Goal: Check status: Check status

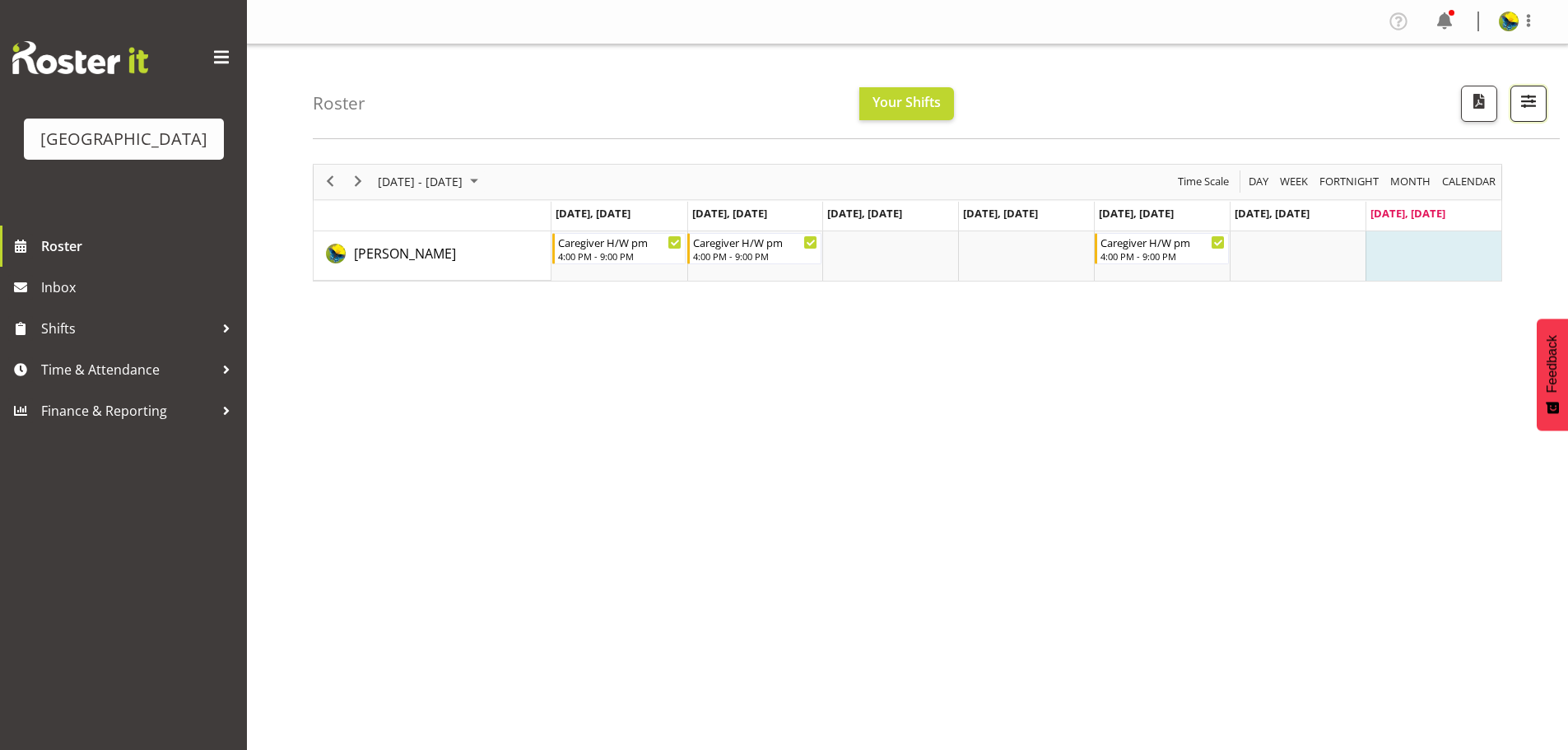
click at [1535, 109] on span "button" at bounding box center [1528, 101] width 21 height 21
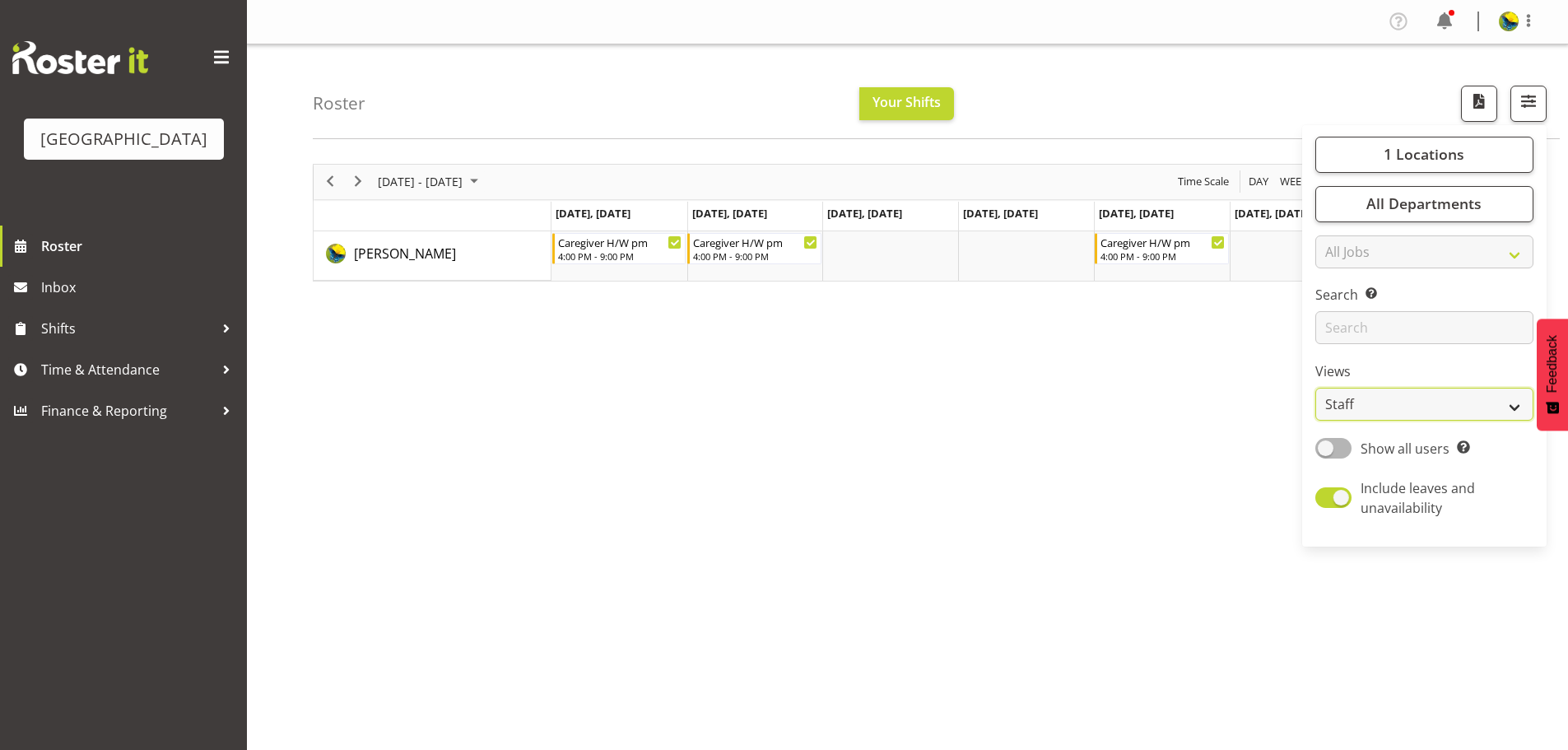
click at [1440, 420] on select "Staff Role Shift - Horizontal Shift - Vertical Staff - Location" at bounding box center [1424, 404] width 218 height 32
select select "shift"
click at [1315, 420] on select "Staff Role Shift - Horizontal Shift - Vertical Staff - Location" at bounding box center [1424, 404] width 218 height 32
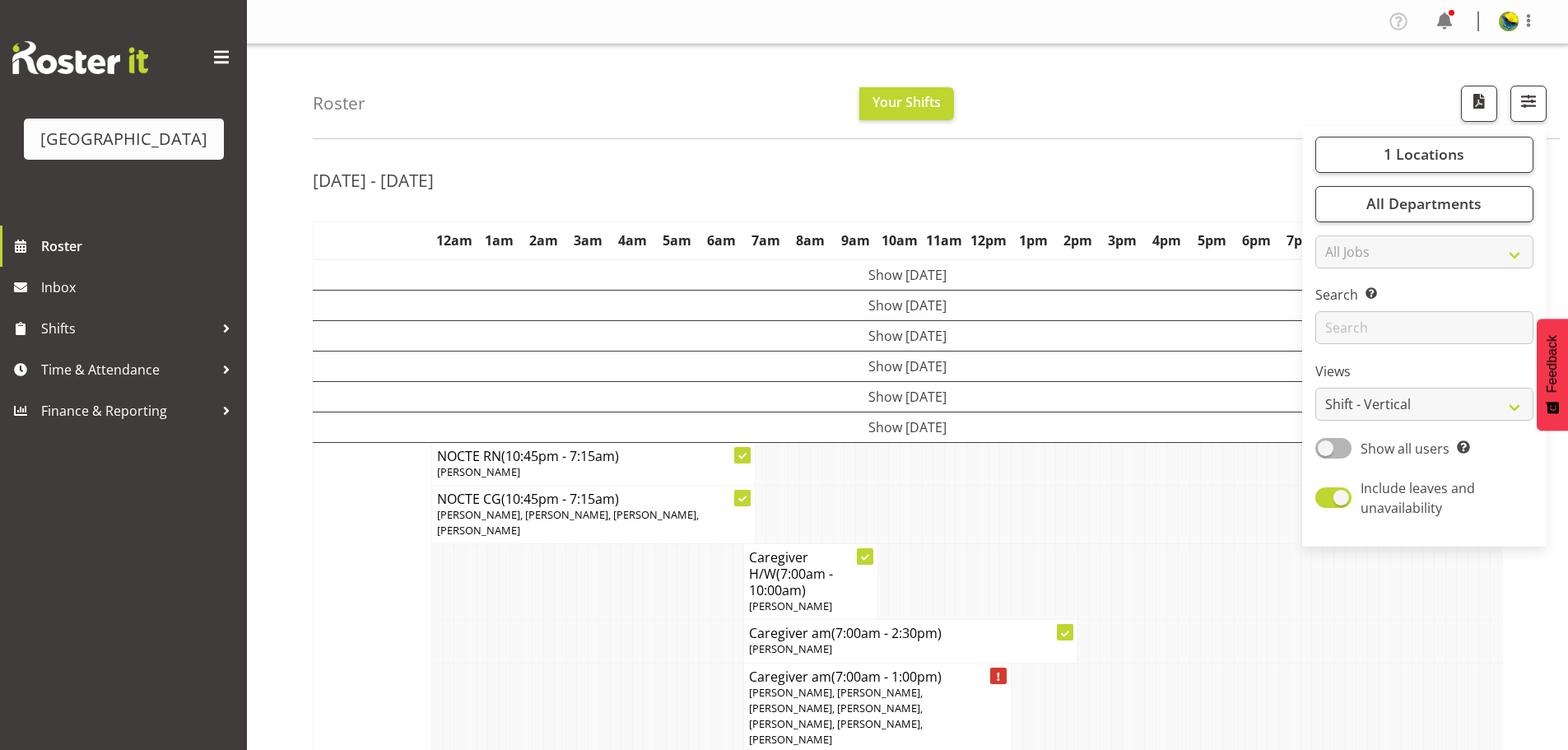
click at [1199, 529] on td at bounding box center [1195, 513] width 11 height 58
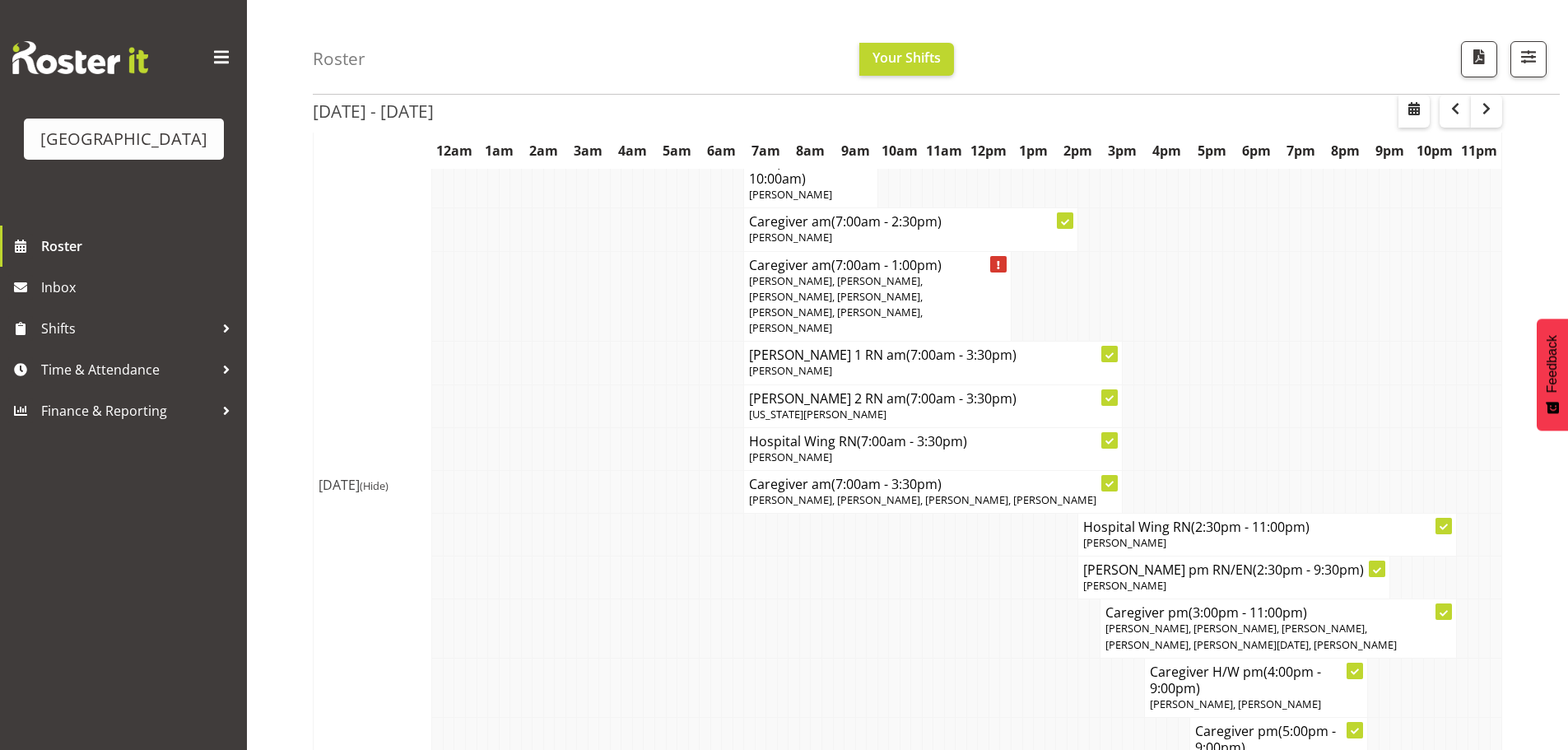
scroll to position [576, 0]
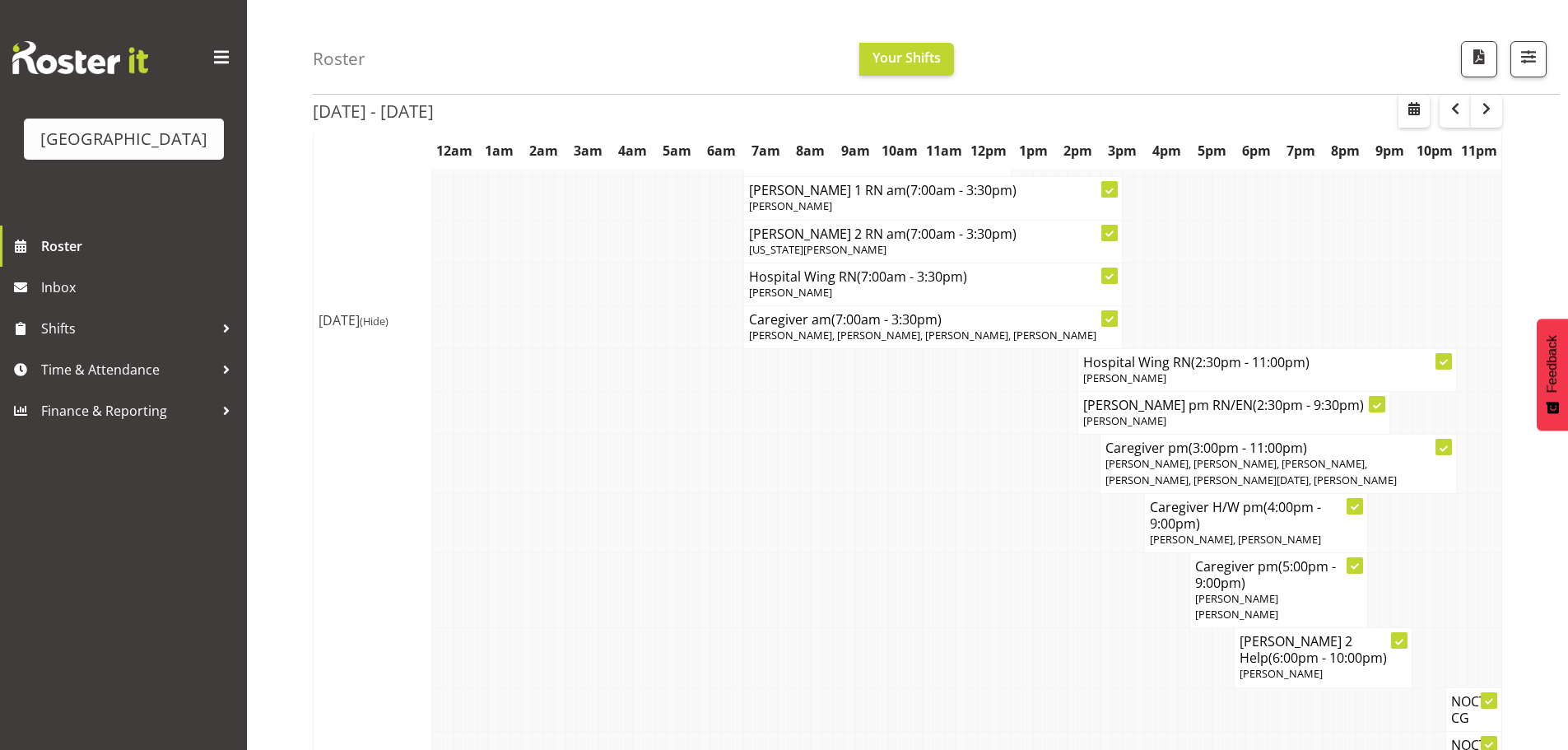
click at [1510, 372] on div "[DATE] - [DATE] [DATE] - [DATE] [DATE] Day Week Fortnight Month calendar Month …" at bounding box center [940, 182] width 1255 height 1212
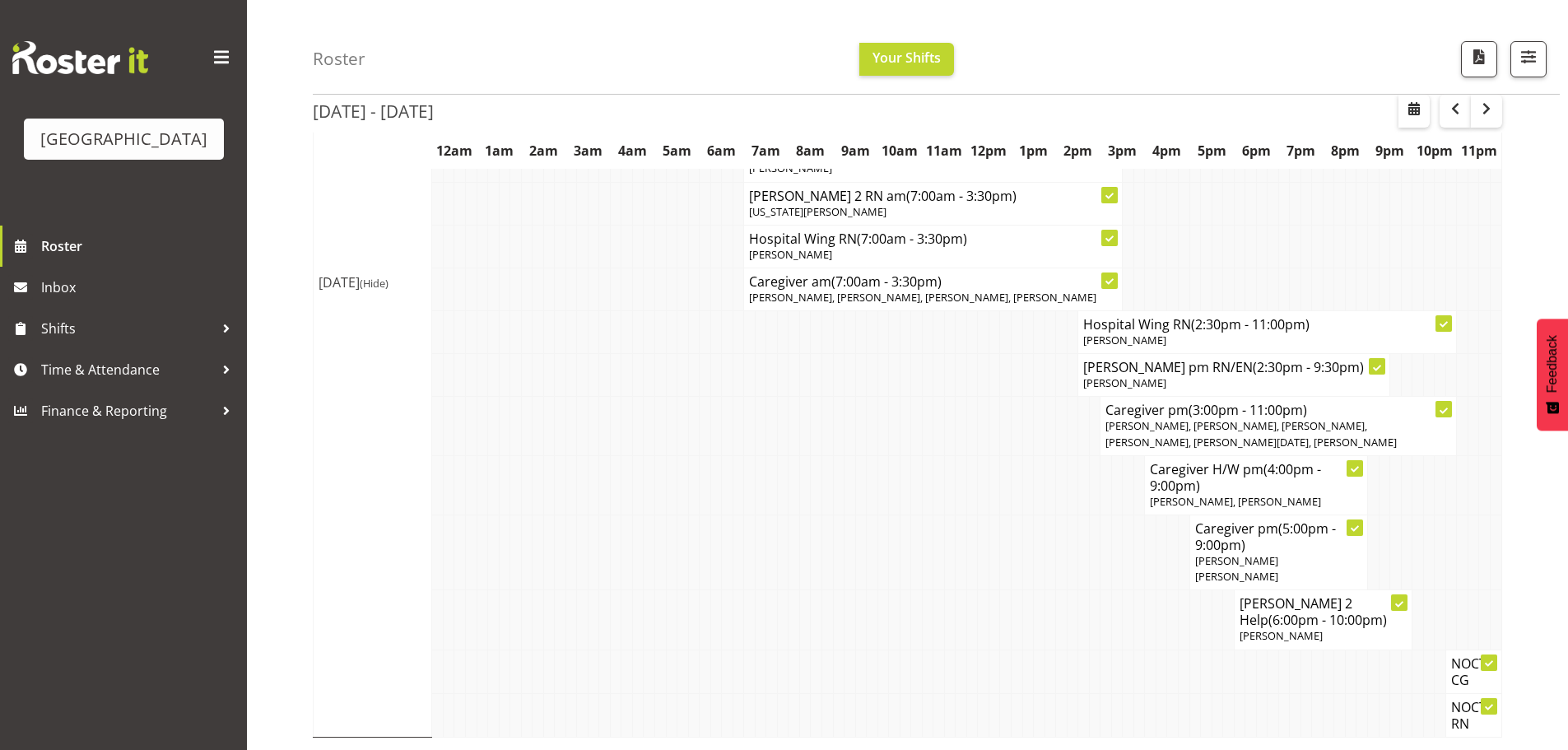
scroll to position [454, 0]
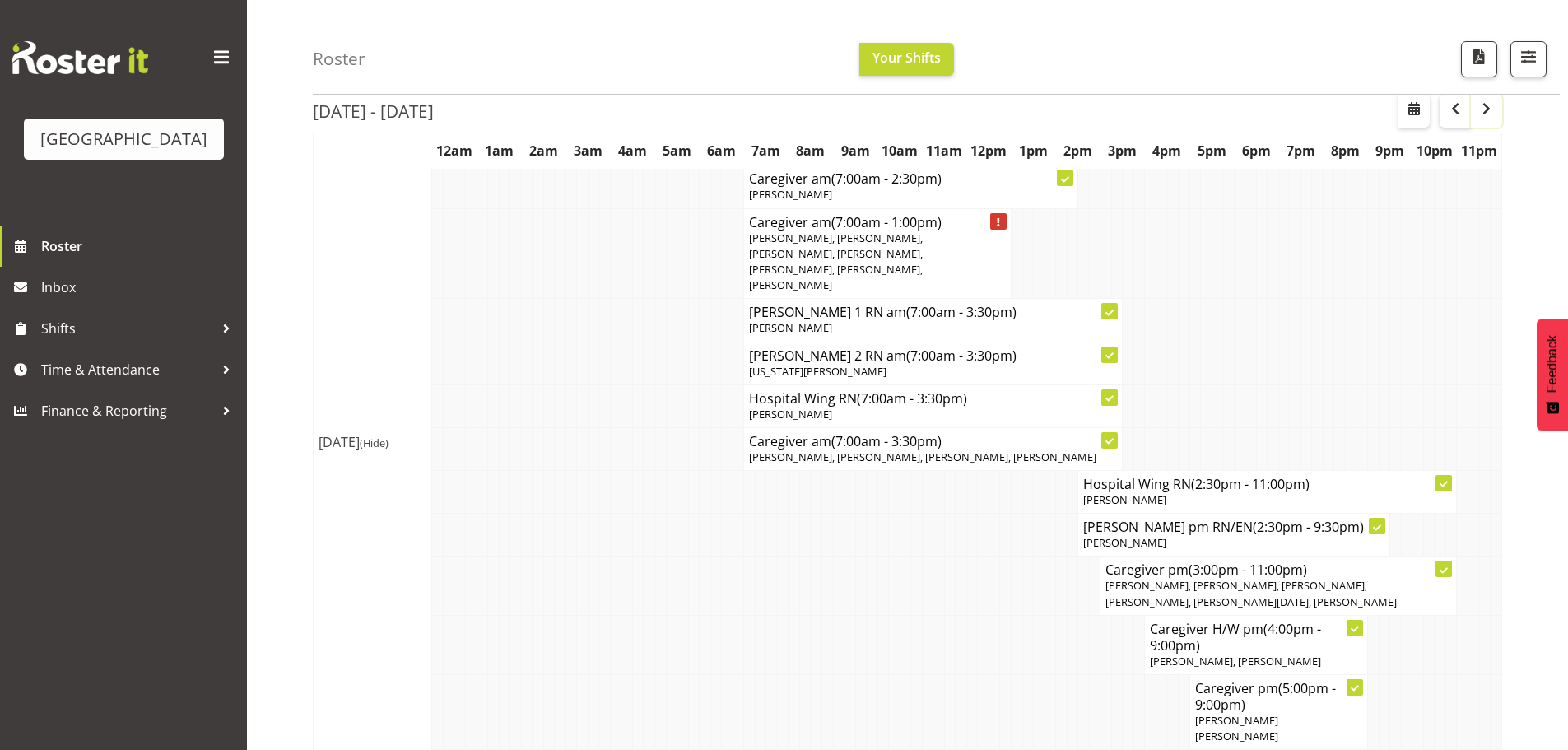
click at [1481, 115] on span "button" at bounding box center [1485, 108] width 19 height 19
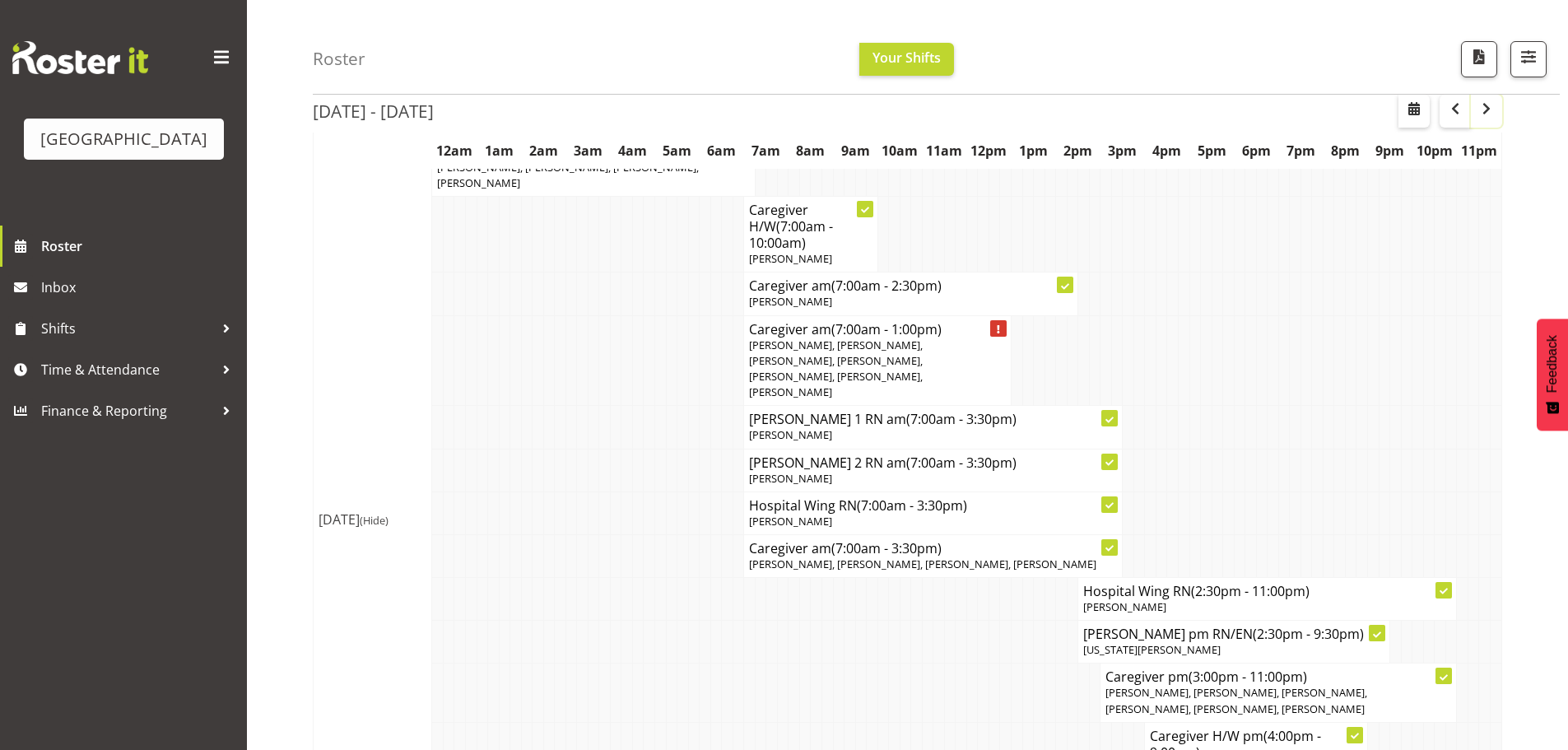
scroll to position [330, 0]
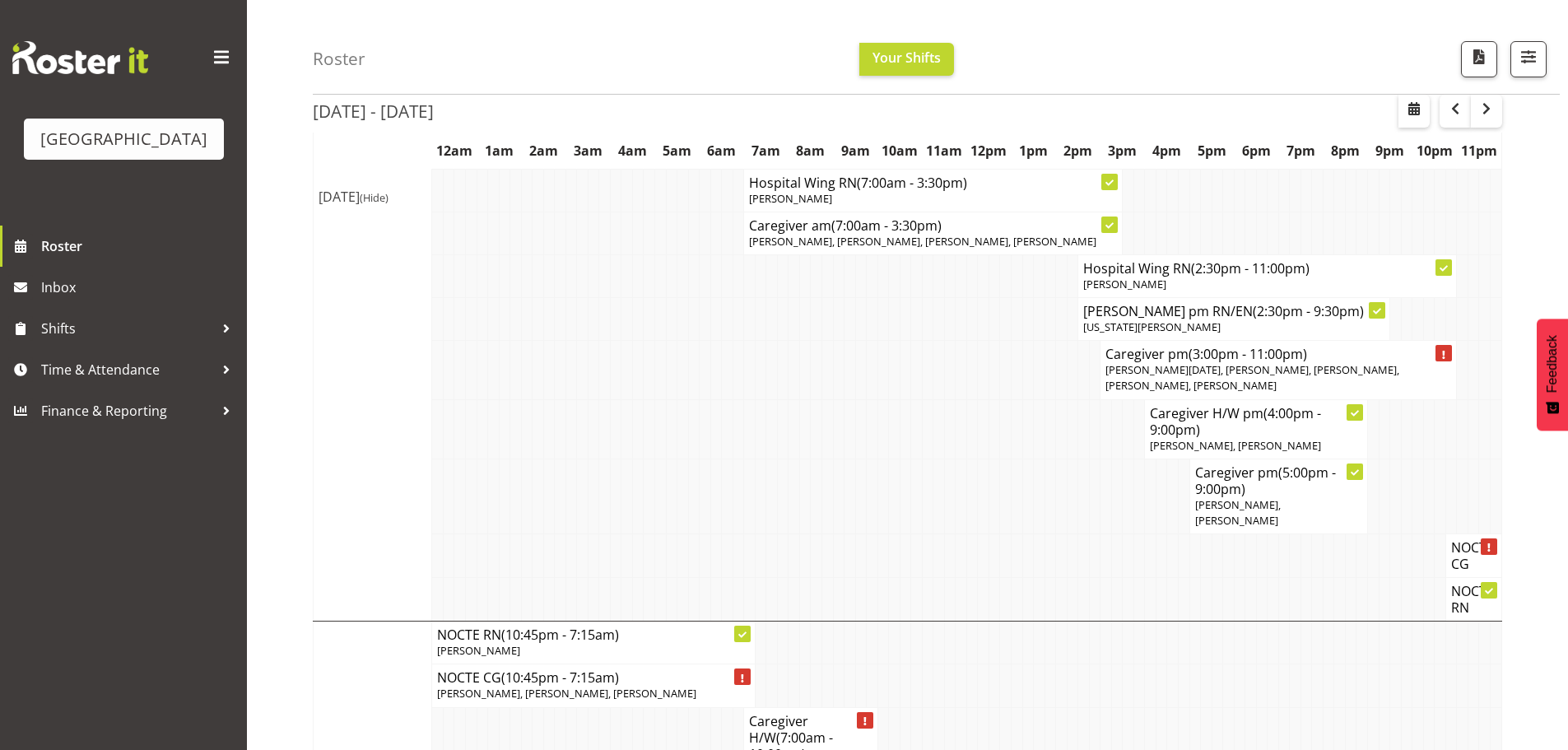
scroll to position [4032, 0]
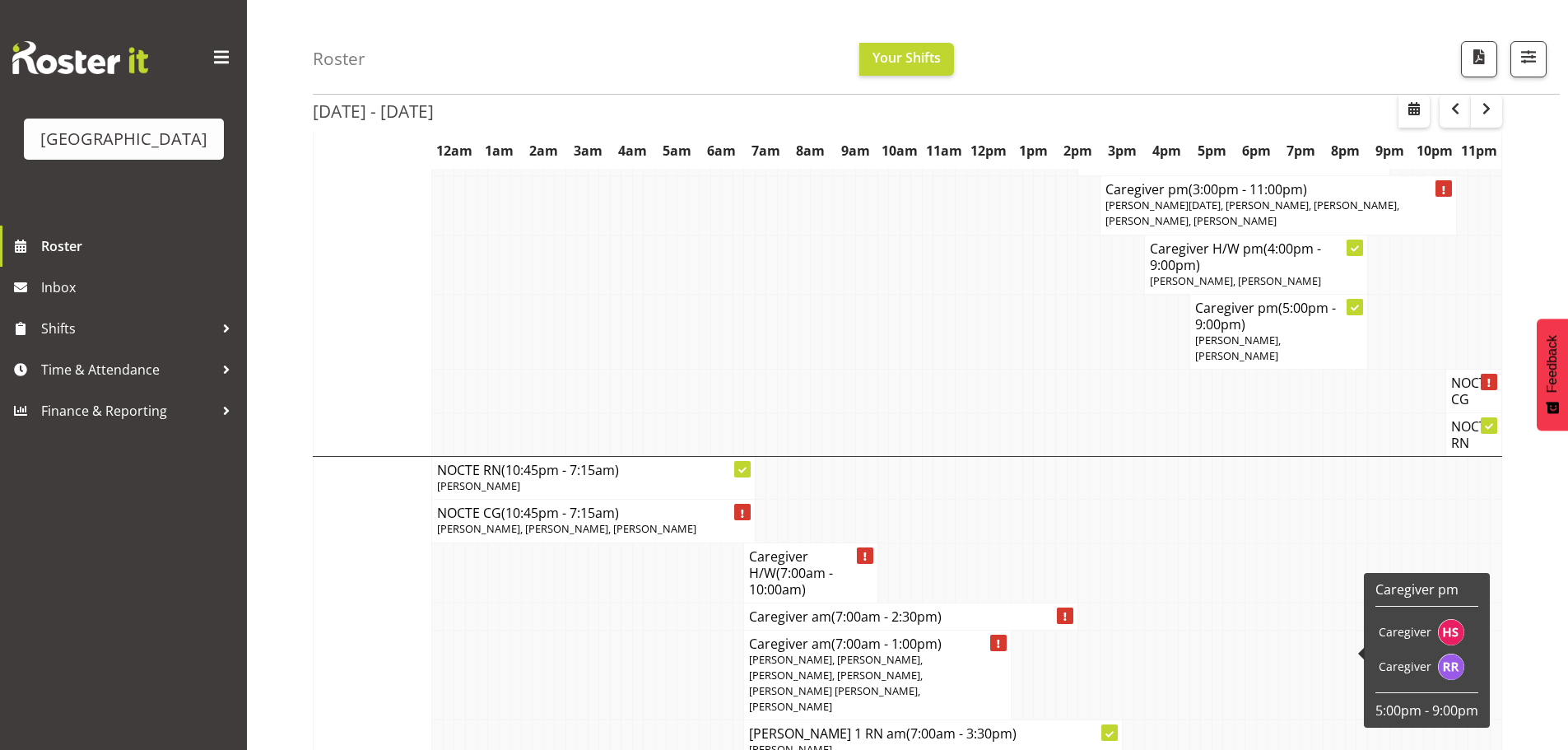
click at [1289, 413] on td at bounding box center [1295, 391] width 11 height 44
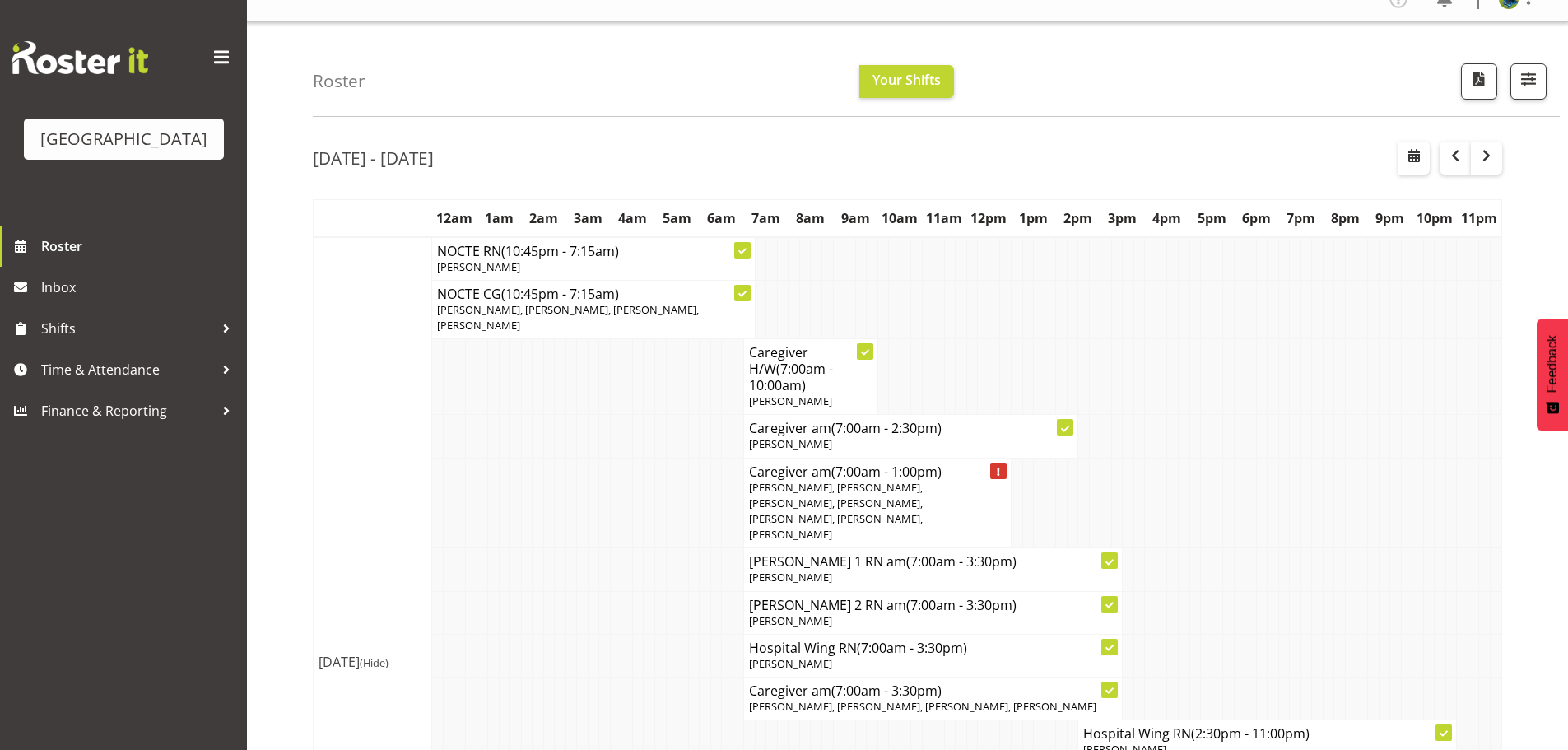
scroll to position [0, 0]
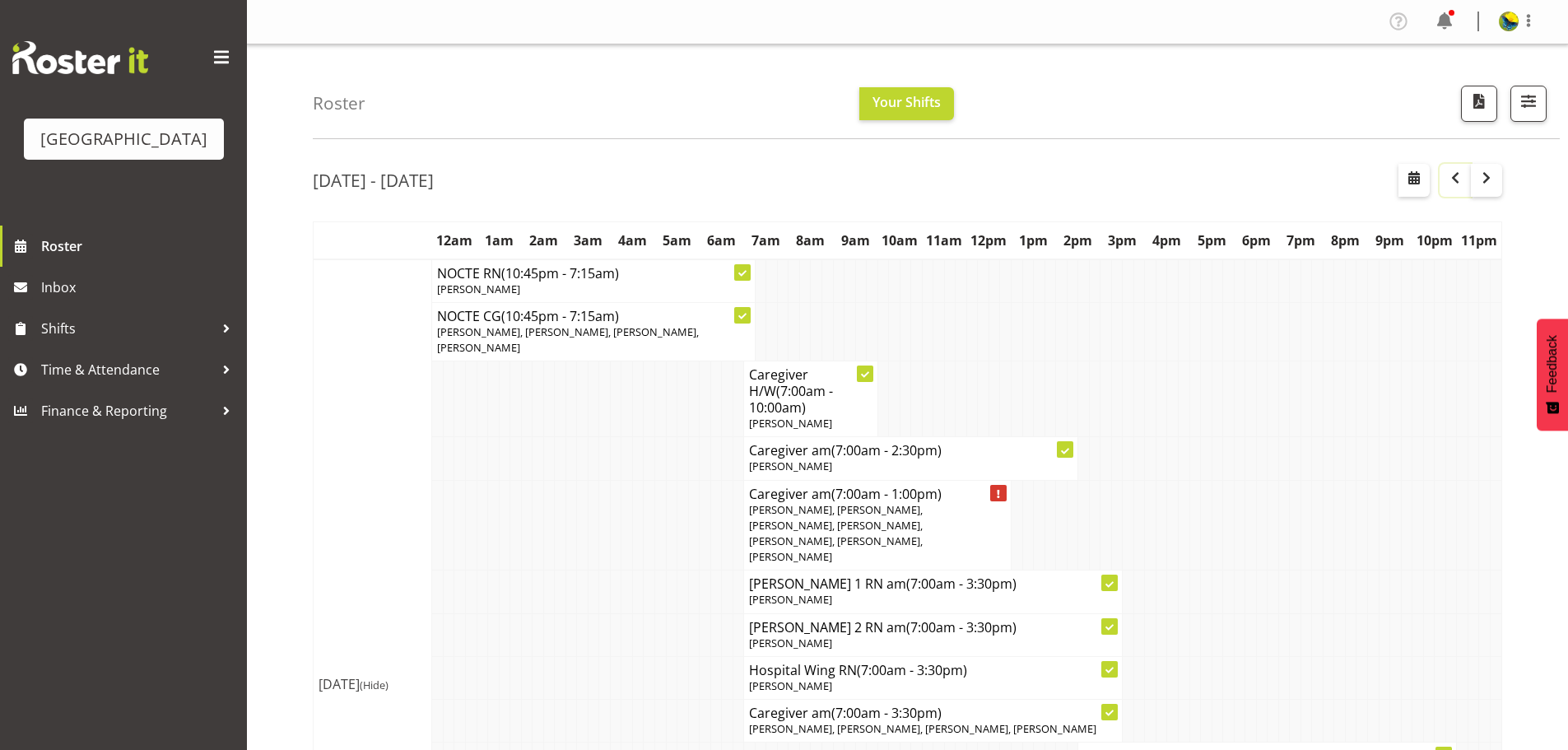
click at [1448, 188] on span "button" at bounding box center [1455, 177] width 19 height 19
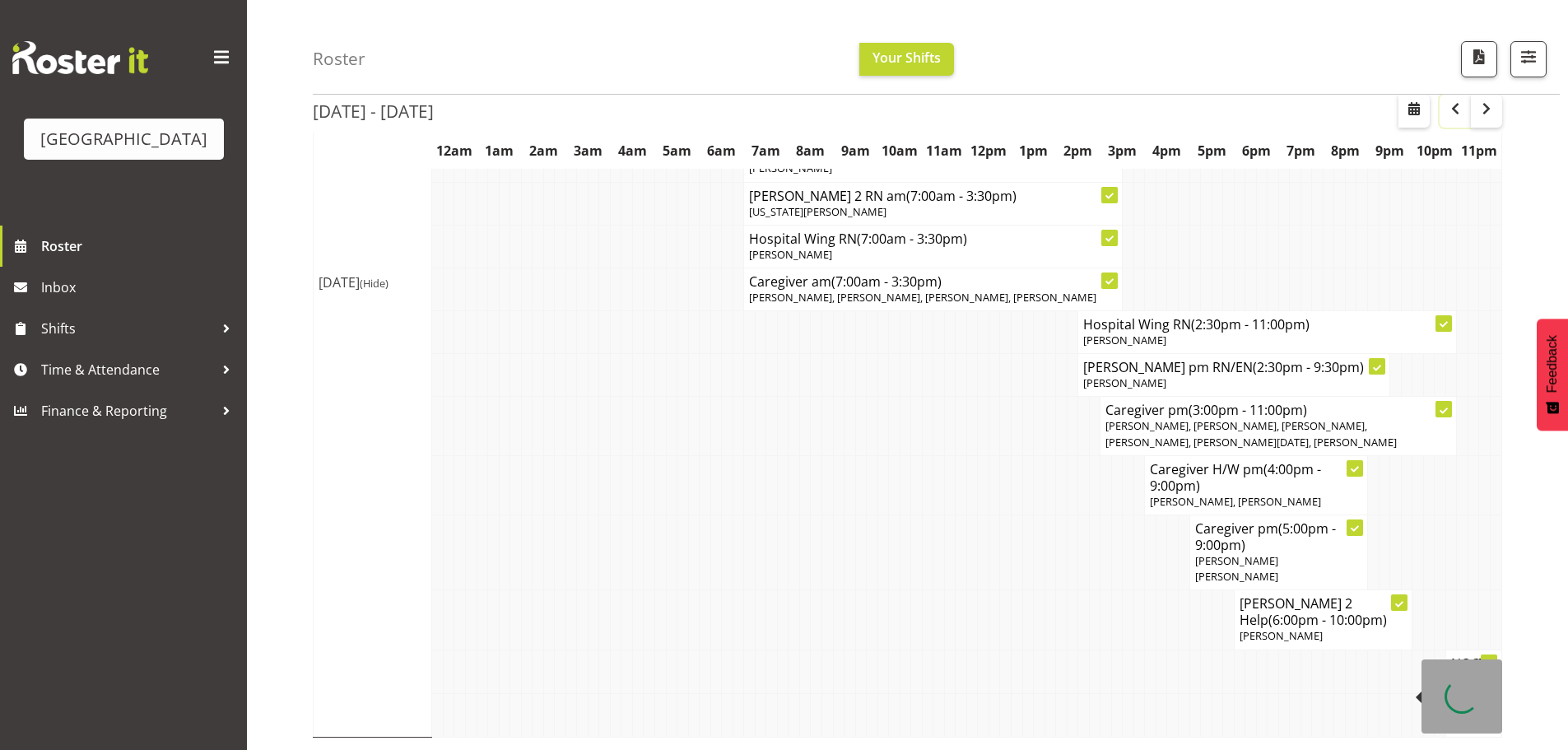
scroll to position [207, 0]
